Goal: Communication & Community: Answer question/provide support

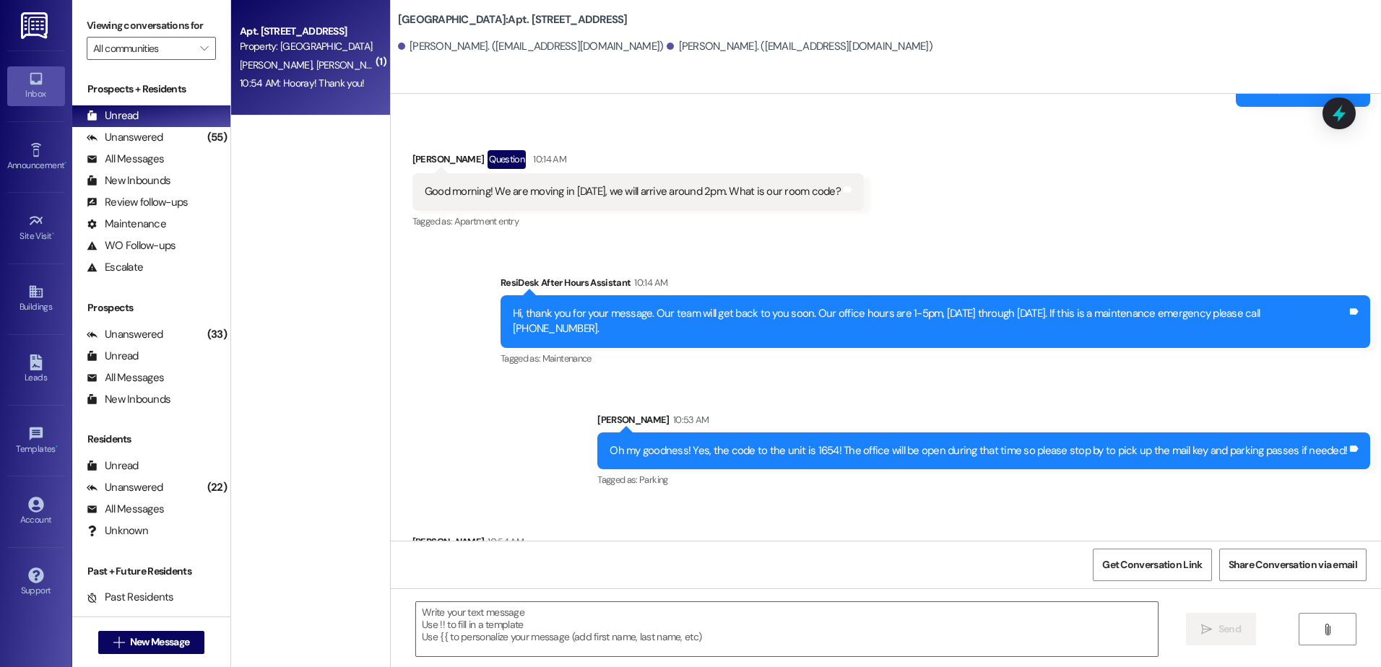
scroll to position [4855, 0]
drag, startPoint x: 170, startPoint y: 131, endPoint x: 164, endPoint y: 113, distance: 19.6
click at [170, 131] on div "Unanswered (55)" at bounding box center [151, 138] width 158 height 22
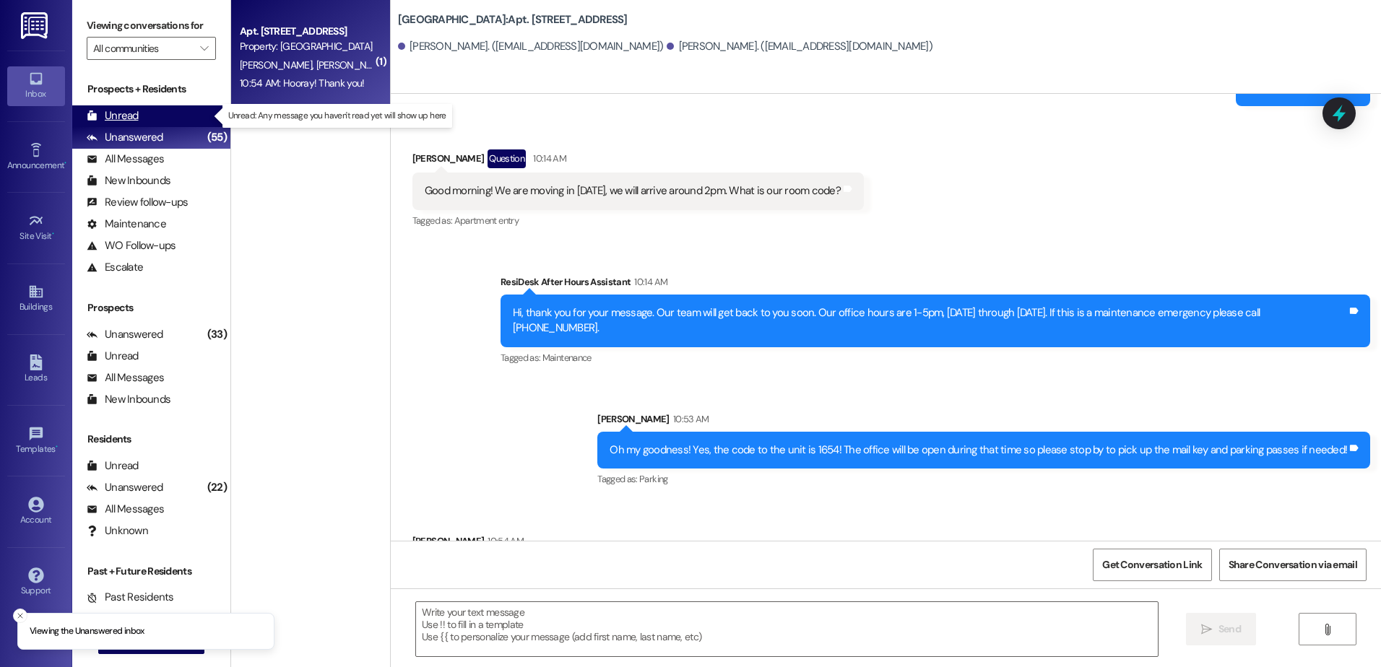
click at [164, 112] on div "Unread (0)" at bounding box center [151, 116] width 158 height 22
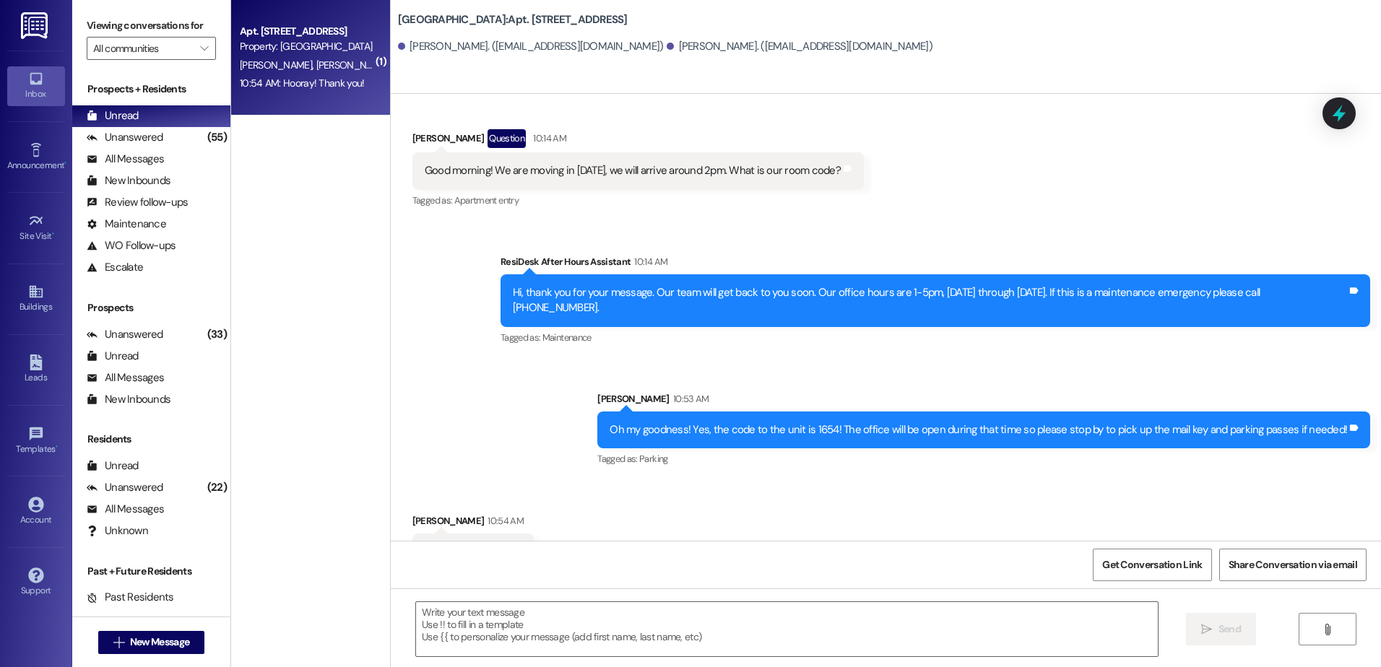
scroll to position [4876, 0]
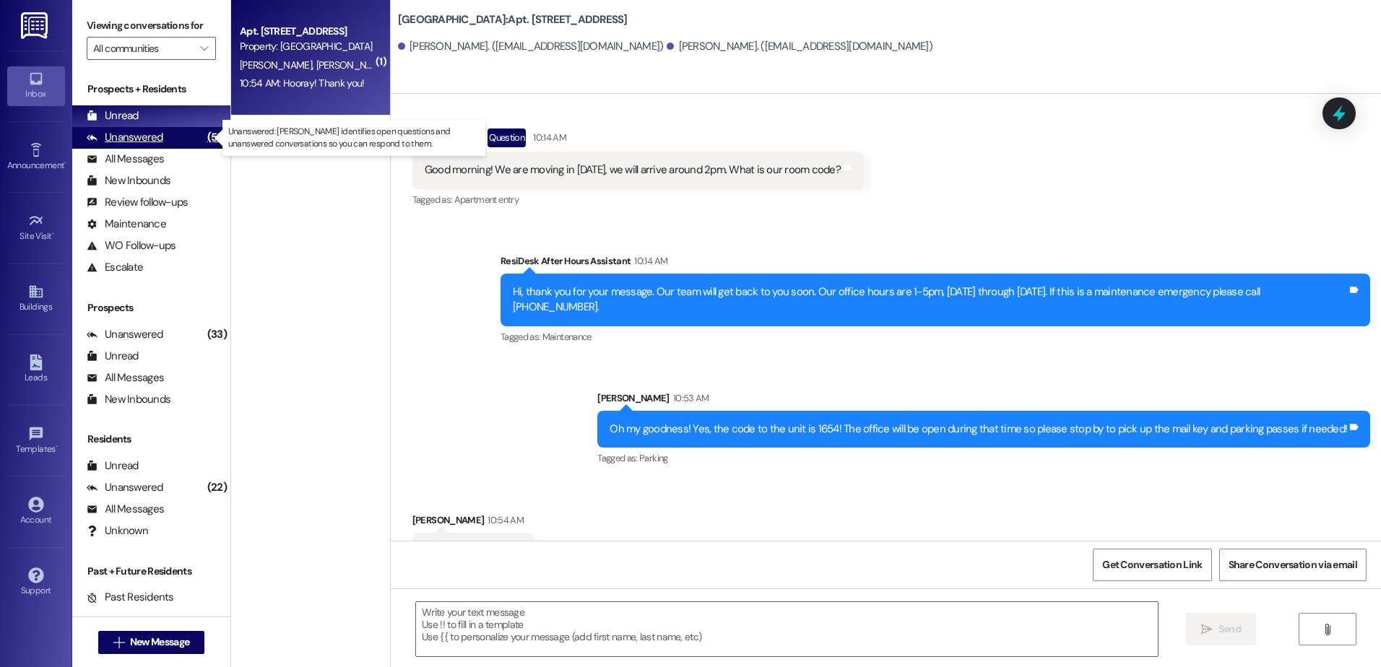
drag, startPoint x: 201, startPoint y: 142, endPoint x: 193, endPoint y: 132, distance: 12.3
click at [204, 142] on div "(55)" at bounding box center [217, 137] width 27 height 22
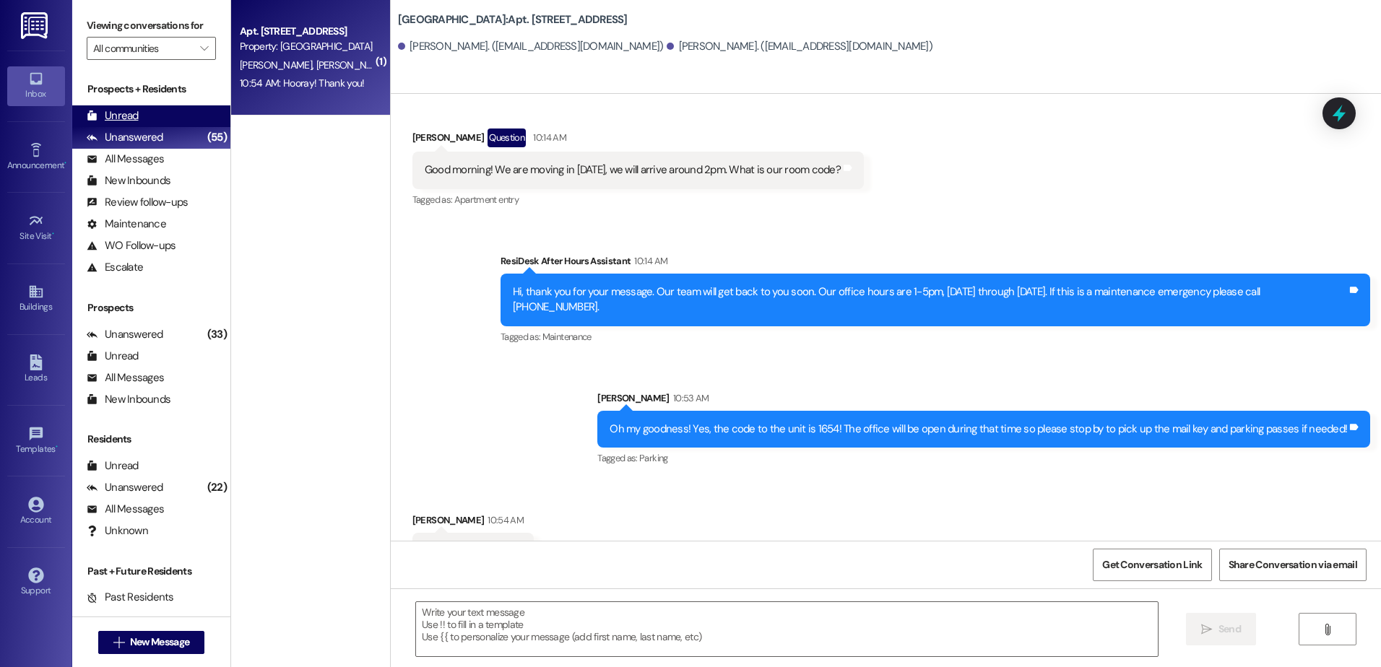
click at [186, 121] on div "Unread (0)" at bounding box center [151, 116] width 158 height 22
